Goal: Task Accomplishment & Management: Complete application form

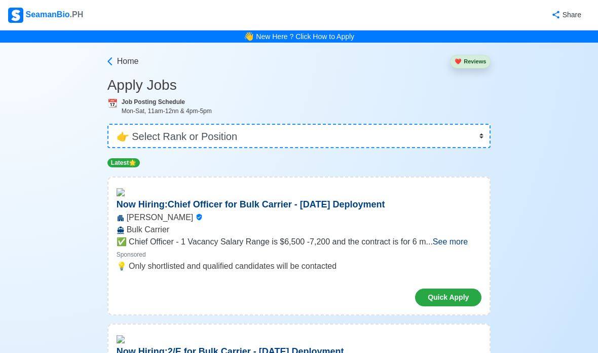
click at [366, 36] on div "👋 New Here ? Click How to Apply" at bounding box center [299, 36] width 598 height 12
click at [345, 34] on link "New Here ? Click How to Apply" at bounding box center [305, 36] width 98 height 8
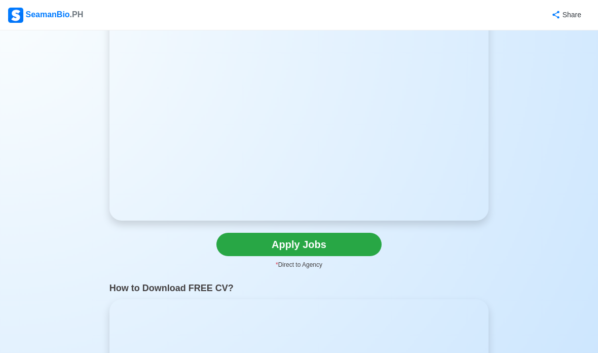
click at [346, 241] on link "Apply Jobs" at bounding box center [298, 244] width 165 height 23
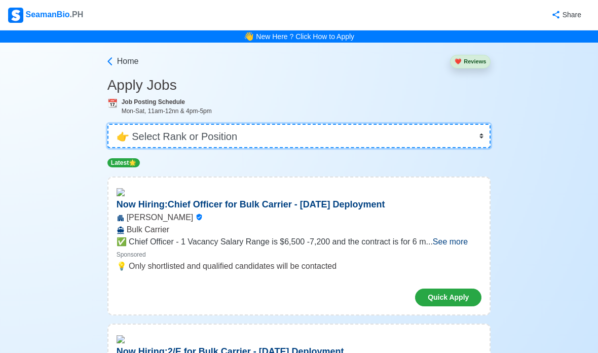
click at [479, 135] on select "👉 Select Rank or Position Master Chief Officer 2nd Officer 3rd Officer Junior O…" at bounding box center [299, 136] width 384 height 24
click at [17, 11] on img at bounding box center [15, 15] width 15 height 15
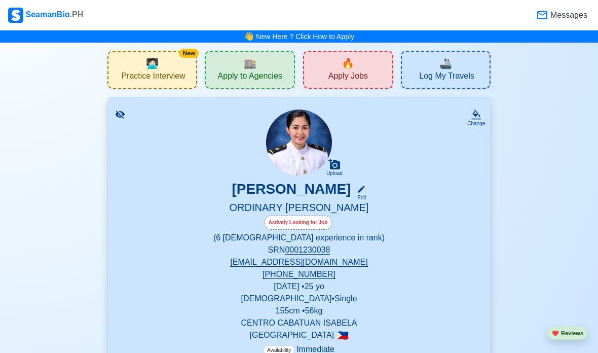
click at [371, 69] on div "🔥 Apply Jobs" at bounding box center [348, 70] width 90 height 38
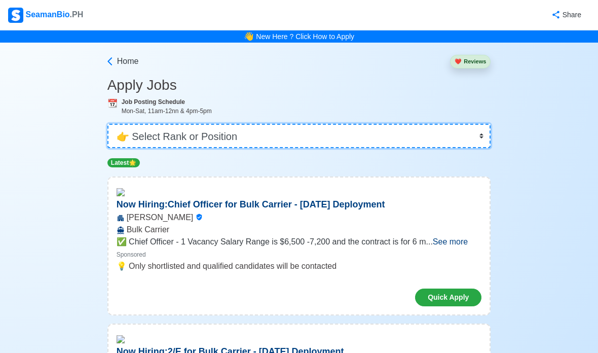
click at [380, 137] on select "👉 Select Rank or Position Master Chief Officer 2nd Officer 3rd Officer Junior O…" at bounding box center [299, 136] width 384 height 24
click at [171, 141] on select "👉 Select Rank or Position Master Chief Officer 2nd Officer 3rd Officer Junior O…" at bounding box center [299, 136] width 384 height 24
click at [477, 135] on select "👉 Select Rank or Position Master Chief Officer 2nd Officer 3rd Officer Junior O…" at bounding box center [299, 136] width 384 height 24
select select "Cadet"
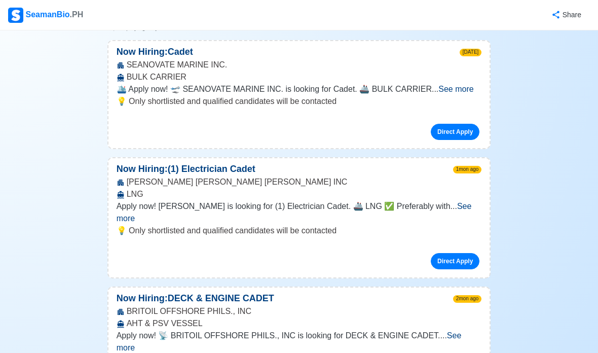
scroll to position [147, 0]
click at [453, 92] on span "See more" at bounding box center [455, 89] width 35 height 9
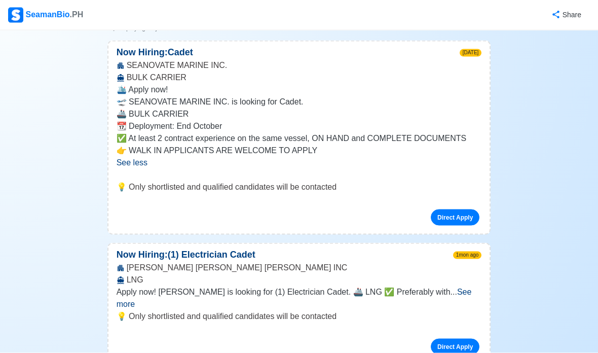
scroll to position [138, 0]
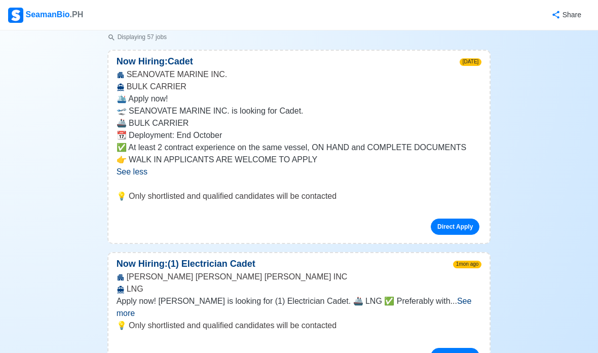
click at [457, 224] on link "Direct Apply" at bounding box center [455, 226] width 49 height 16
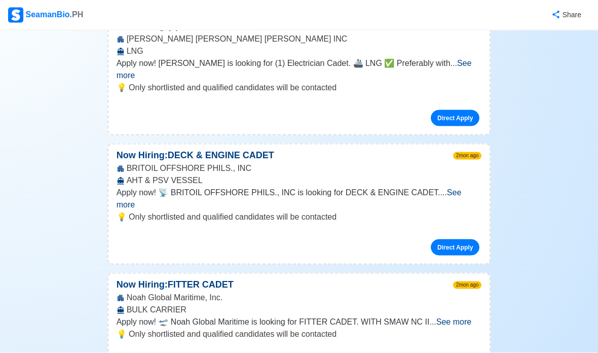
scroll to position [375, 0]
click at [459, 189] on span "See more" at bounding box center [289, 199] width 345 height 21
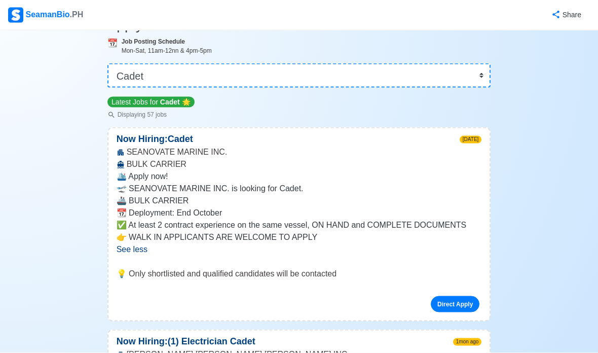
scroll to position [0, 0]
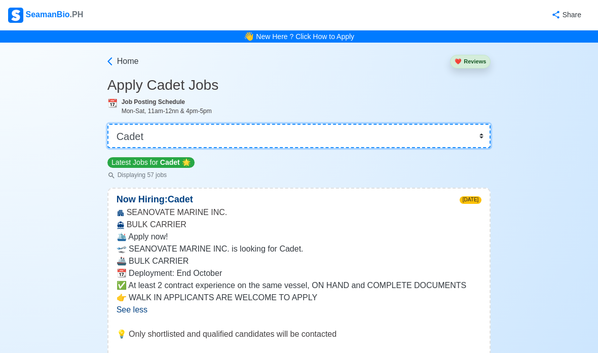
click at [314, 134] on select "👉 Select Rank or Position Master Chief Officer 2nd Officer 3rd Officer Junior O…" at bounding box center [299, 136] width 384 height 24
click at [108, 57] on icon at bounding box center [110, 61] width 10 height 10
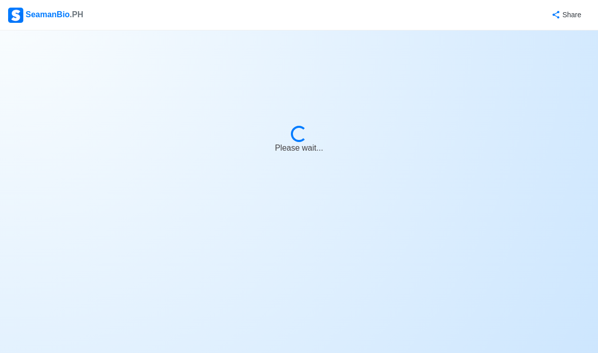
select select "Cadet"
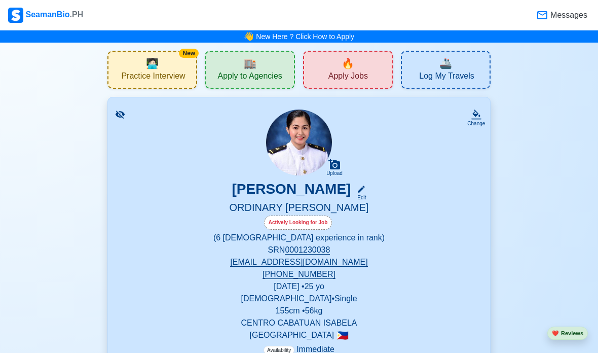
click at [221, 63] on div "🏬 Apply to Agencies" at bounding box center [250, 70] width 90 height 38
